Goal: Transaction & Acquisition: Purchase product/service

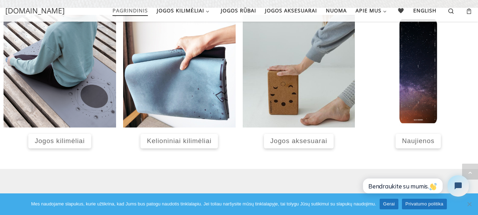
scroll to position [297, 0]
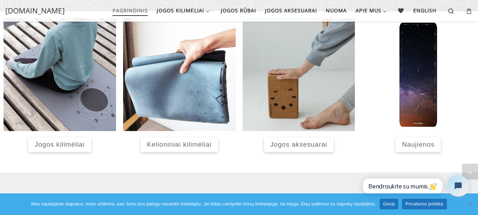
click at [198, 142] on span "Kelioniniai kilimėliai" at bounding box center [179, 143] width 65 height 7
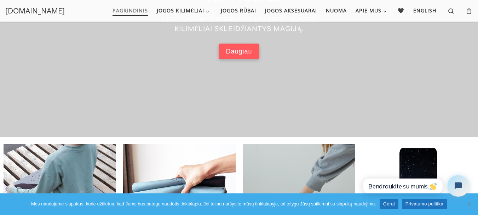
scroll to position [156, 0]
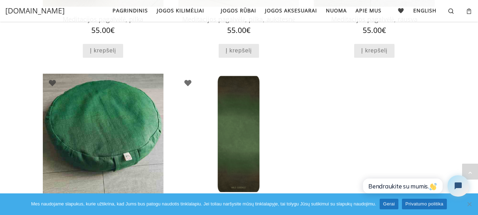
scroll to position [580, 0]
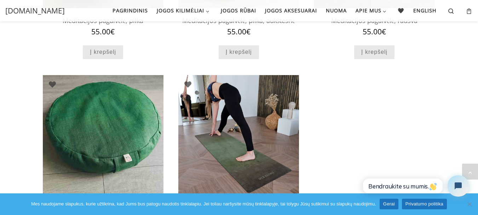
click at [247, 107] on img at bounding box center [238, 135] width 121 height 121
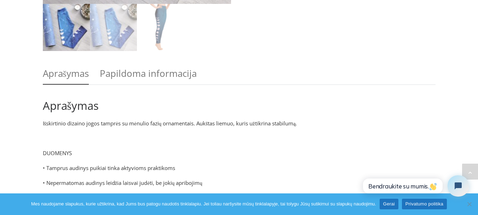
scroll to position [255, 0]
click at [154, 27] on img at bounding box center [160, 26] width 47 height 47
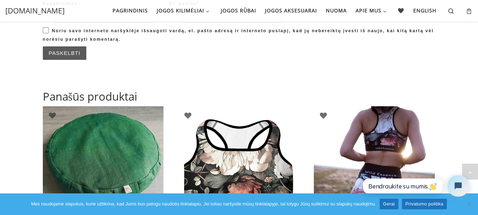
scroll to position [722, 0]
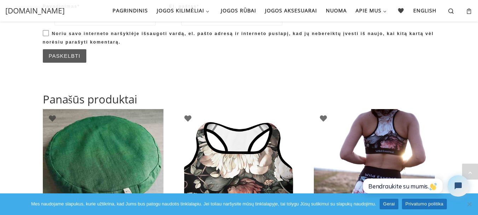
click at [369, 116] on img at bounding box center [374, 169] width 121 height 121
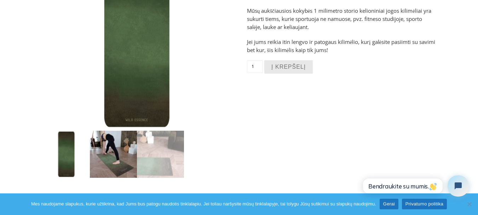
click at [136, 165] on img at bounding box center [113, 154] width 47 height 47
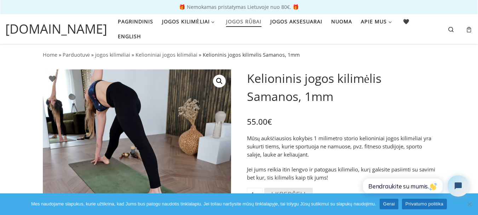
click at [245, 27] on span "Jogos rūbai" at bounding box center [243, 20] width 35 height 13
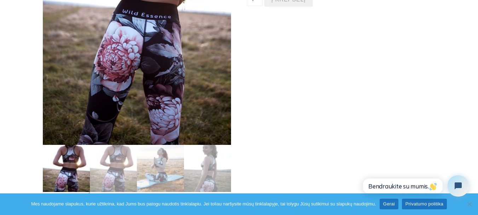
scroll to position [212, 0]
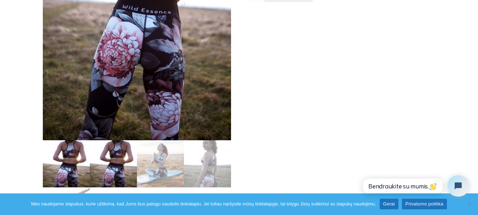
click at [125, 165] on img at bounding box center [113, 163] width 47 height 47
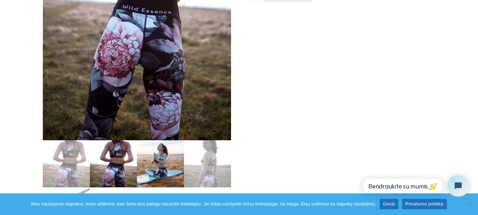
click at [156, 173] on img at bounding box center [160, 163] width 47 height 47
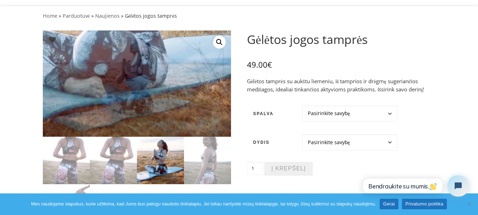
scroll to position [42, 0]
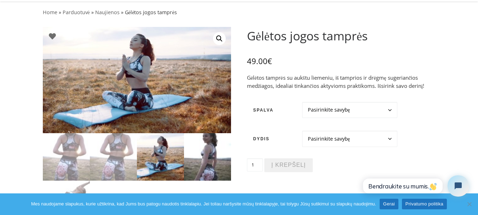
click at [210, 170] on img at bounding box center [207, 156] width 47 height 47
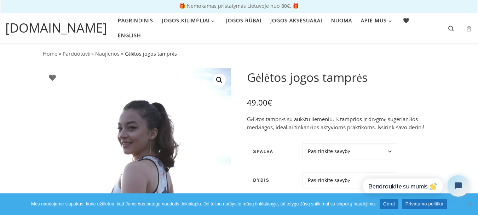
scroll to position [0, 0]
